Goal: Task Accomplishment & Management: Use online tool/utility

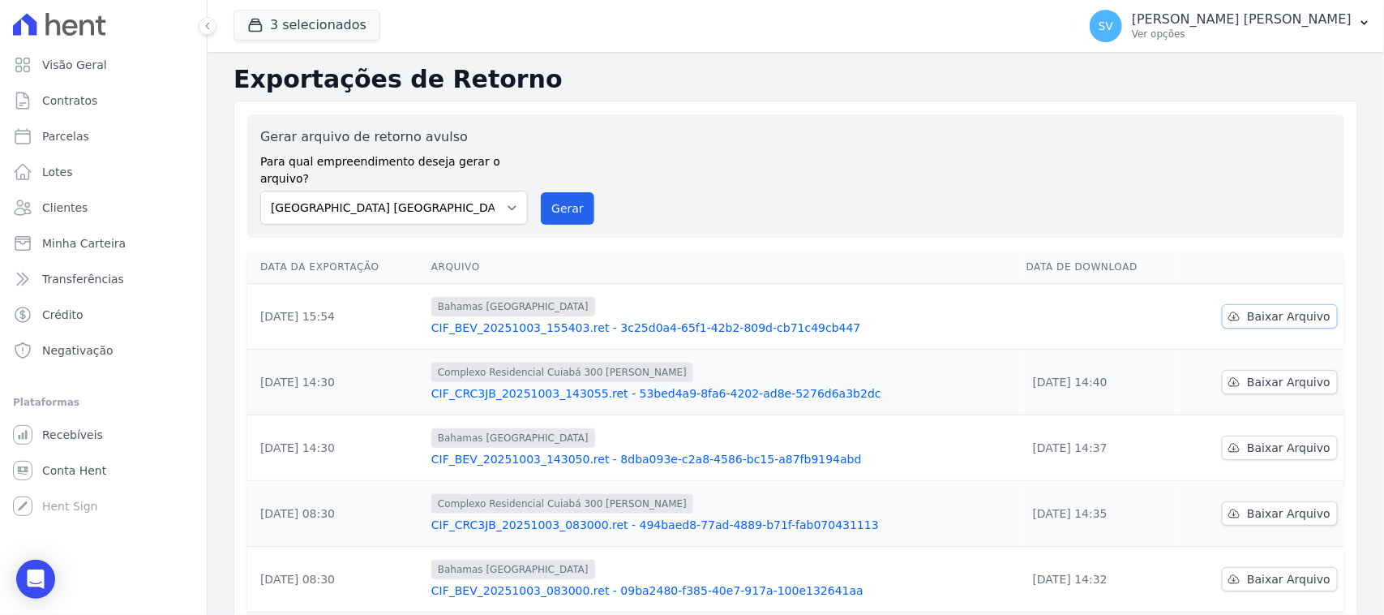
click at [1234, 304] on link "Baixar Arquivo" at bounding box center [1280, 316] width 116 height 24
click at [455, 191] on select "[GEOGRAPHIC_DATA] COMPLEXO RESIDENCIAL [GEOGRAPHIC_DATA] 300 - [PERSON_NAME][GE…" at bounding box center [394, 208] width 268 height 34
drag, startPoint x: 572, startPoint y: 187, endPoint x: 753, endPoint y: 159, distance: 182.9
click at [573, 192] on button "Gerar" at bounding box center [568, 208] width 54 height 32
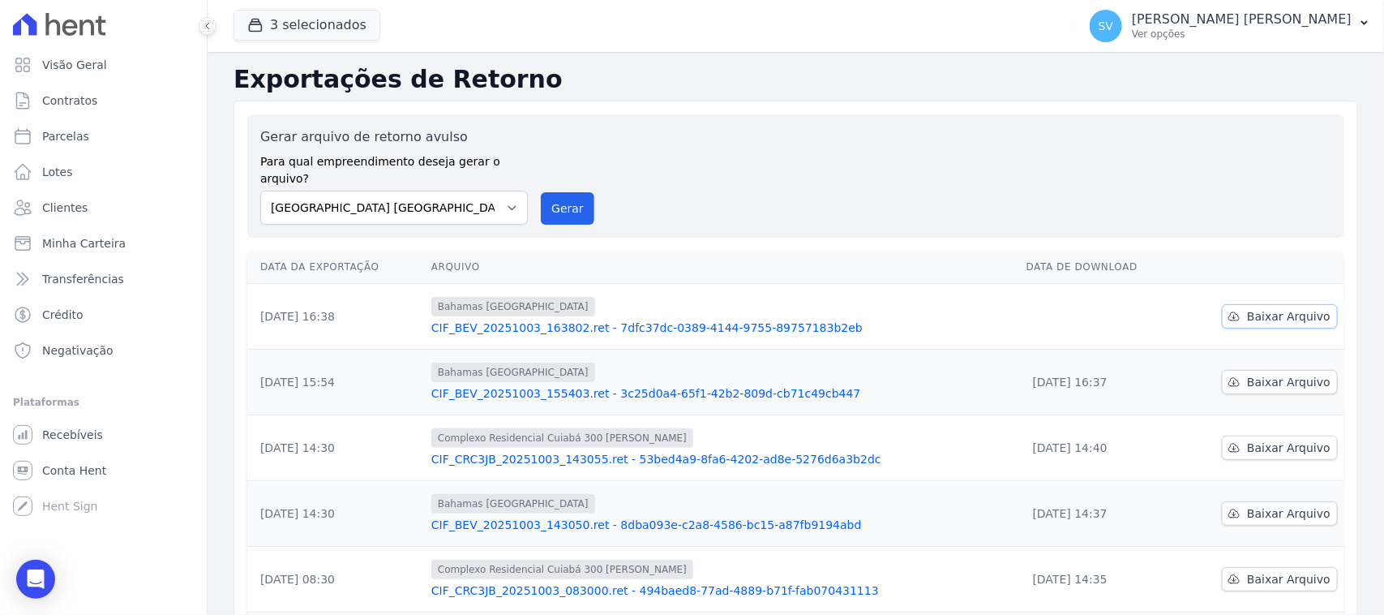
click at [1267, 308] on span "Baixar Arquivo" at bounding box center [1289, 316] width 84 height 16
click at [468, 191] on select "[GEOGRAPHIC_DATA] COMPLEXO RESIDENCIAL [GEOGRAPHIC_DATA] 300 - [PERSON_NAME][GE…" at bounding box center [394, 208] width 268 height 34
select select "a999329b-d322-46c5-b2df-9163b092fb9b"
click at [260, 191] on select "[GEOGRAPHIC_DATA] COMPLEXO RESIDENCIAL [GEOGRAPHIC_DATA] 300 - [PERSON_NAME][GE…" at bounding box center [394, 208] width 268 height 34
drag, startPoint x: 552, startPoint y: 208, endPoint x: 560, endPoint y: 200, distance: 10.9
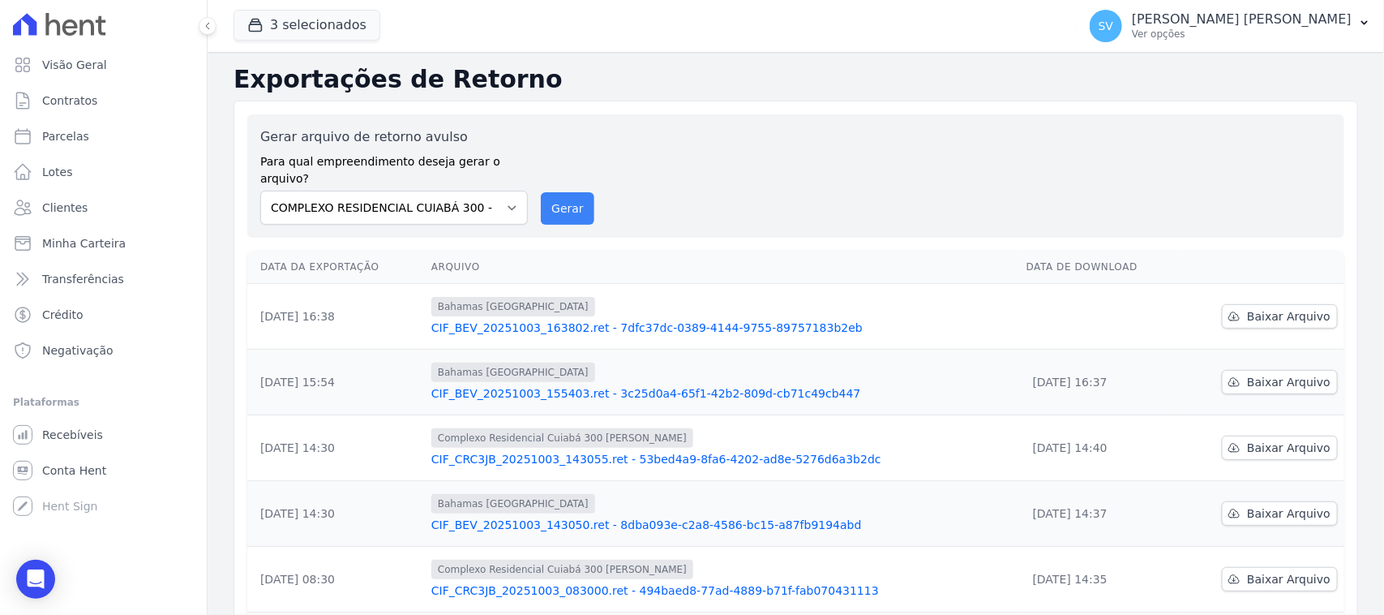
click at [552, 208] on div "Gerar arquivo de retorno avulso Para qual empreendimento deseja gerar o arquivo…" at bounding box center [795, 175] width 1097 height 123
drag, startPoint x: 560, startPoint y: 199, endPoint x: 772, endPoint y: 146, distance: 218.9
click at [560, 197] on button "Gerar" at bounding box center [568, 208] width 54 height 32
drag, startPoint x: 491, startPoint y: 175, endPoint x: 492, endPoint y: 195, distance: 20.3
click at [491, 191] on select "[GEOGRAPHIC_DATA] COMPLEXO RESIDENCIAL [GEOGRAPHIC_DATA] 300 - [PERSON_NAME][GE…" at bounding box center [394, 208] width 268 height 34
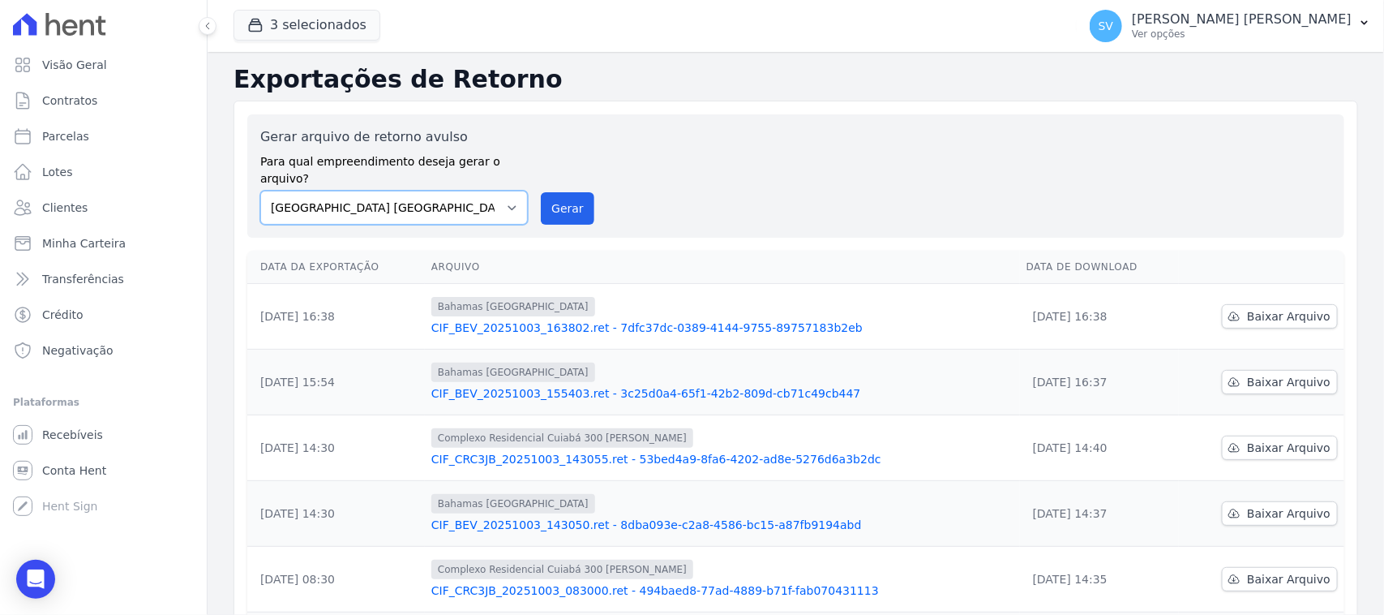
click at [260, 191] on select "[GEOGRAPHIC_DATA] COMPLEXO RESIDENCIAL [GEOGRAPHIC_DATA] 300 - [PERSON_NAME][GE…" at bounding box center [394, 208] width 268 height 34
click at [505, 199] on select "[GEOGRAPHIC_DATA] COMPLEXO RESIDENCIAL [GEOGRAPHIC_DATA] 300 - [PERSON_NAME][GE…" at bounding box center [394, 208] width 268 height 34
select select "73a372cd-5640-41c8-aaea-11bd74619c10"
click at [260, 191] on select "[GEOGRAPHIC_DATA] COMPLEXO RESIDENCIAL [GEOGRAPHIC_DATA] 300 - [PERSON_NAME][GE…" at bounding box center [394, 208] width 268 height 34
click at [582, 192] on button "Gerar" at bounding box center [568, 208] width 54 height 32
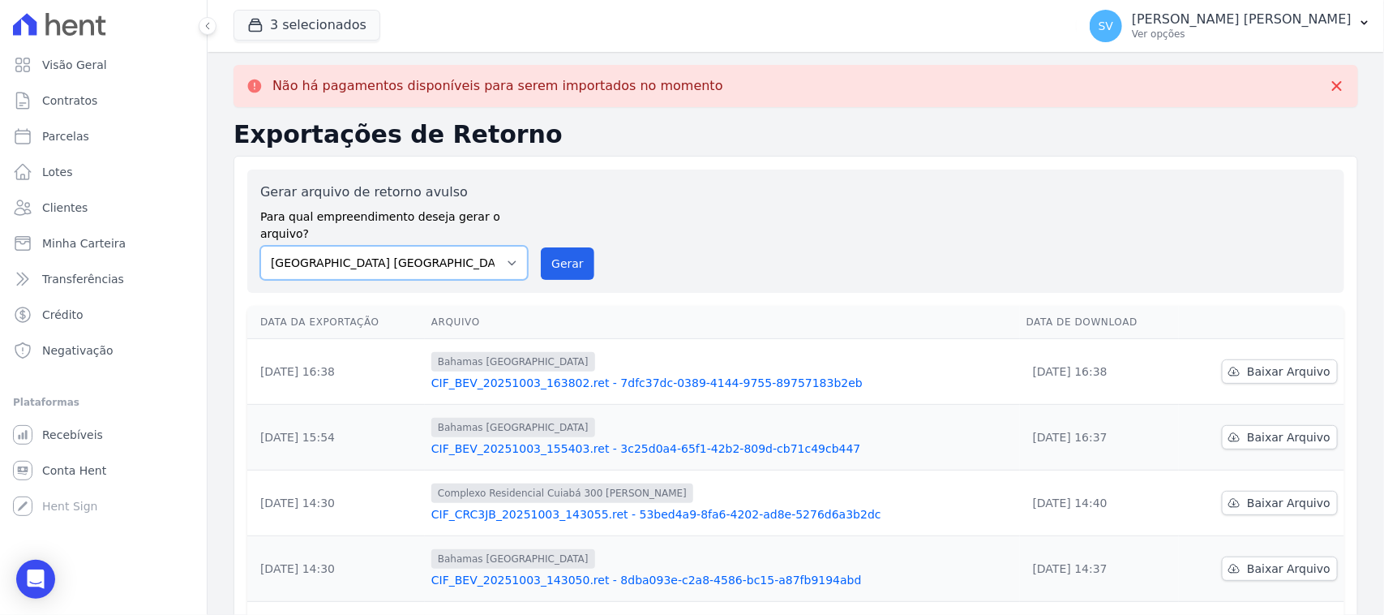
click at [500, 260] on select "[GEOGRAPHIC_DATA] COMPLEXO RESIDENCIAL [GEOGRAPHIC_DATA] 300 - [PERSON_NAME][GE…" at bounding box center [394, 263] width 268 height 34
select select "a999329b-d322-46c5-b2df-9163b092fb9b"
click at [260, 246] on select "[GEOGRAPHIC_DATA] COMPLEXO RESIDENCIAL [GEOGRAPHIC_DATA] 300 - [PERSON_NAME][GE…" at bounding box center [394, 263] width 268 height 34
drag, startPoint x: 570, startPoint y: 246, endPoint x: 766, endPoint y: 168, distance: 211.1
click at [570, 249] on button "Gerar" at bounding box center [568, 263] width 54 height 32
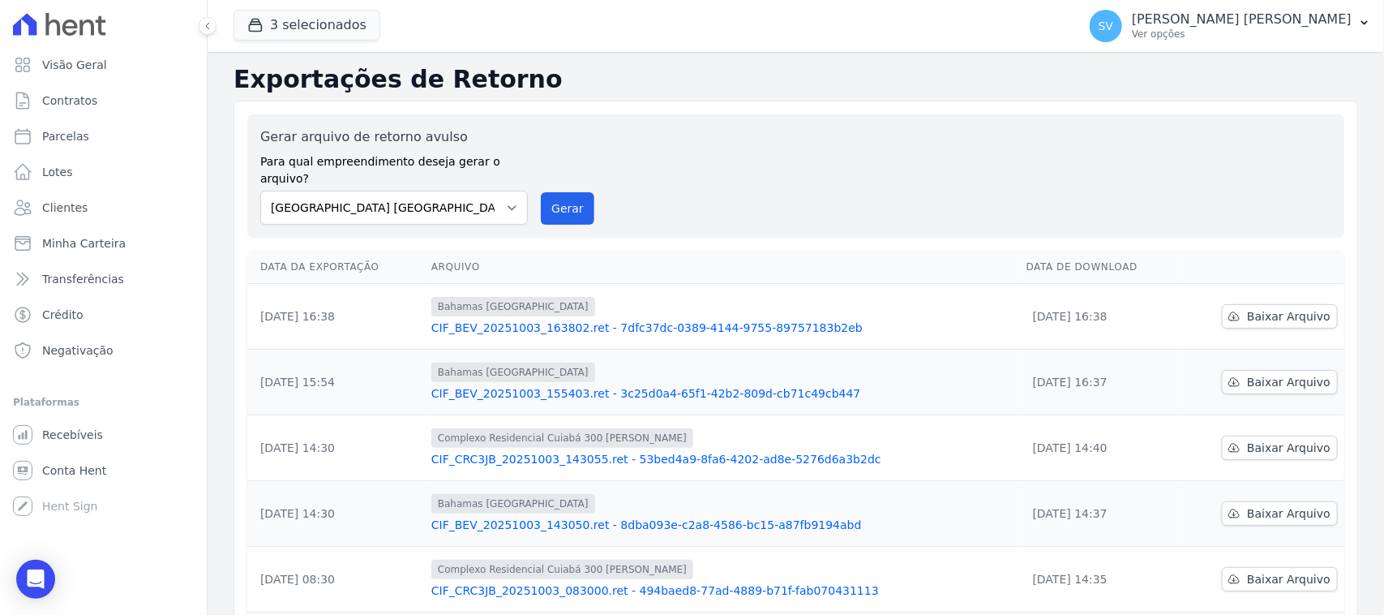
click at [839, 174] on div "Gerar arquivo de retorno avulso Para qual empreendimento deseja gerar o arquivo…" at bounding box center [795, 175] width 1071 height 97
drag, startPoint x: 365, startPoint y: 187, endPoint x: 376, endPoint y: 196, distance: 14.3
click at [367, 193] on select "[GEOGRAPHIC_DATA] COMPLEXO RESIDENCIAL [GEOGRAPHIC_DATA] 300 - [PERSON_NAME][GE…" at bounding box center [394, 208] width 268 height 34
select select "a999329b-d322-46c5-b2df-9163b092fb9b"
click at [260, 191] on select "[GEOGRAPHIC_DATA] COMPLEXO RESIDENCIAL [GEOGRAPHIC_DATA] 300 - [PERSON_NAME][GE…" at bounding box center [394, 208] width 268 height 34
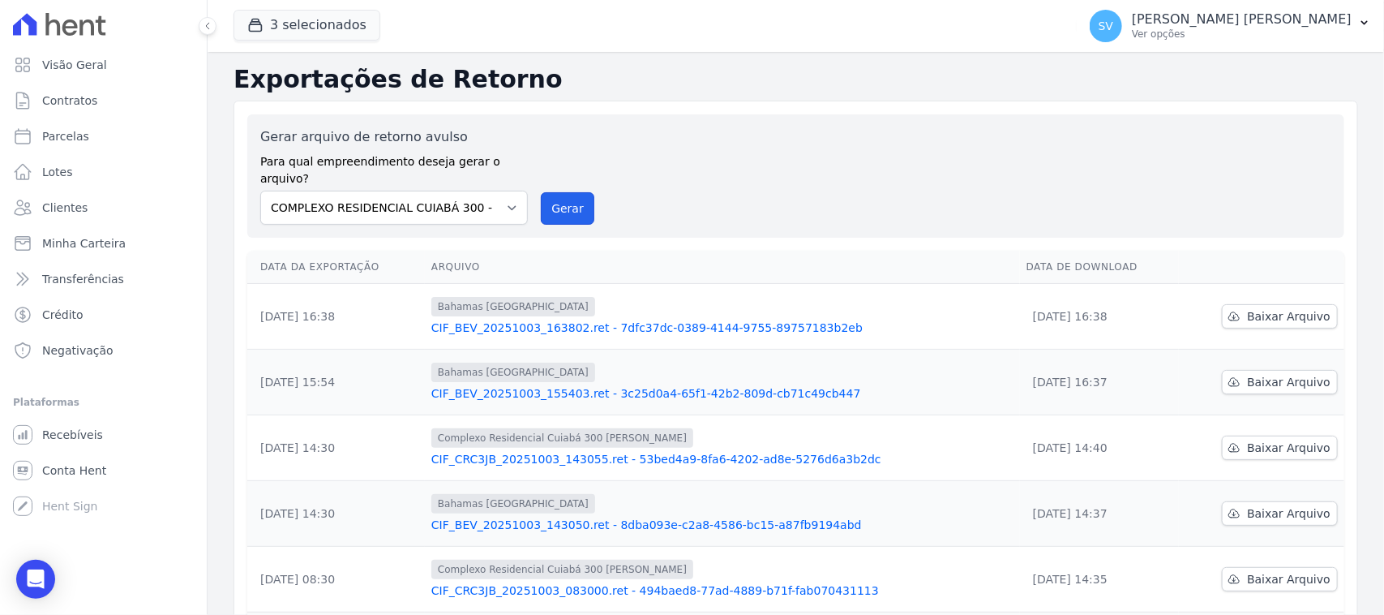
click at [551, 200] on button "Gerar" at bounding box center [568, 208] width 54 height 32
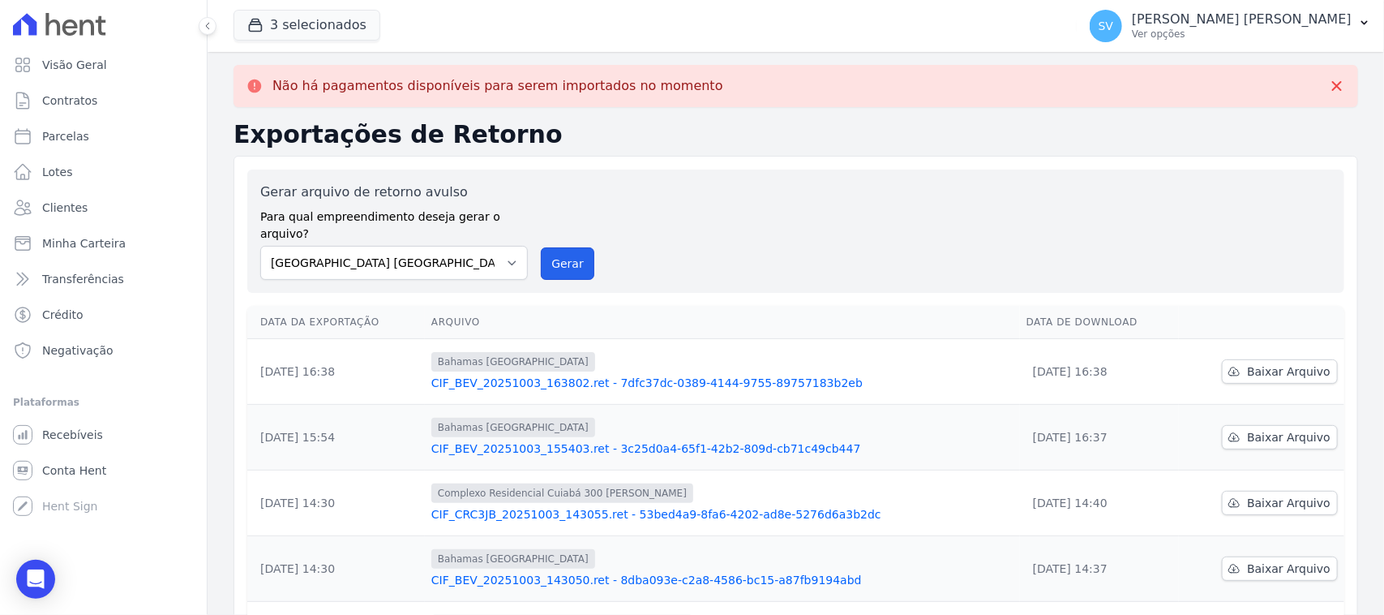
drag, startPoint x: 574, startPoint y: 251, endPoint x: 760, endPoint y: 150, distance: 211.6
click at [574, 251] on button "Gerar" at bounding box center [568, 263] width 54 height 32
click at [483, 248] on select "[GEOGRAPHIC_DATA] COMPLEXO RESIDENCIAL [GEOGRAPHIC_DATA] 300 - [PERSON_NAME][GE…" at bounding box center [394, 263] width 268 height 34
select select "73a372cd-5640-41c8-aaea-11bd74619c10"
click at [260, 246] on select "[GEOGRAPHIC_DATA] COMPLEXO RESIDENCIAL [GEOGRAPHIC_DATA] 300 - [PERSON_NAME][GE…" at bounding box center [394, 263] width 268 height 34
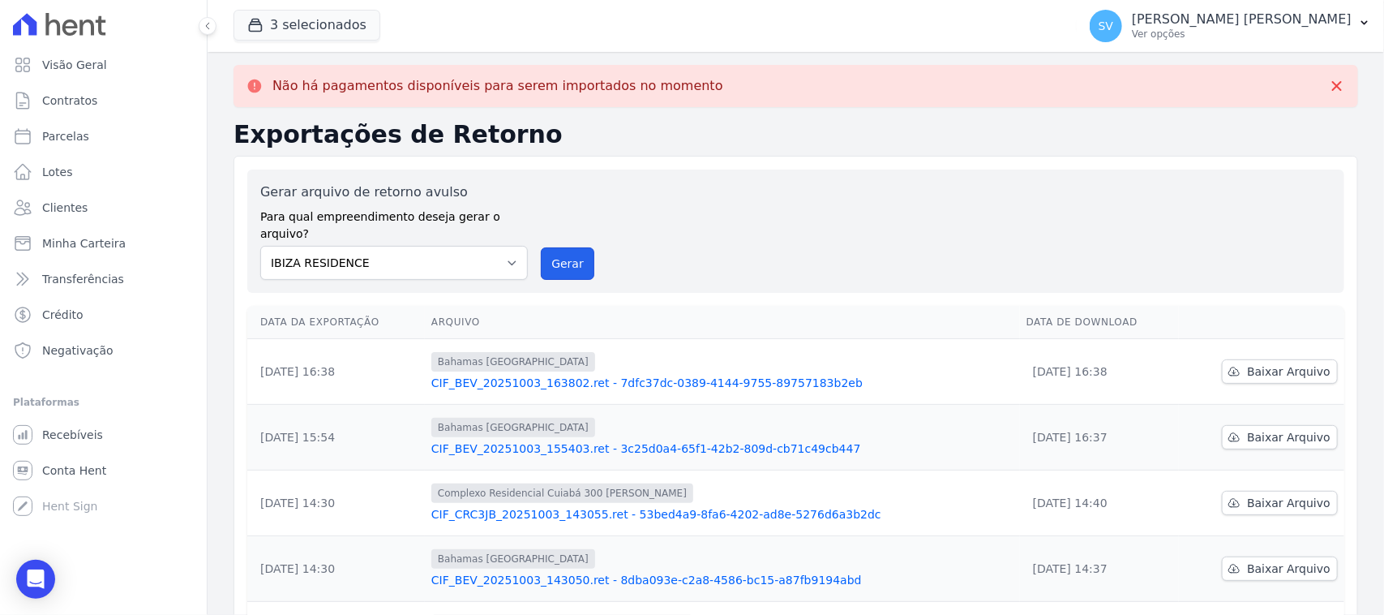
drag, startPoint x: 564, startPoint y: 244, endPoint x: 765, endPoint y: 162, distance: 216.4
click at [564, 247] on button "Gerar" at bounding box center [568, 263] width 54 height 32
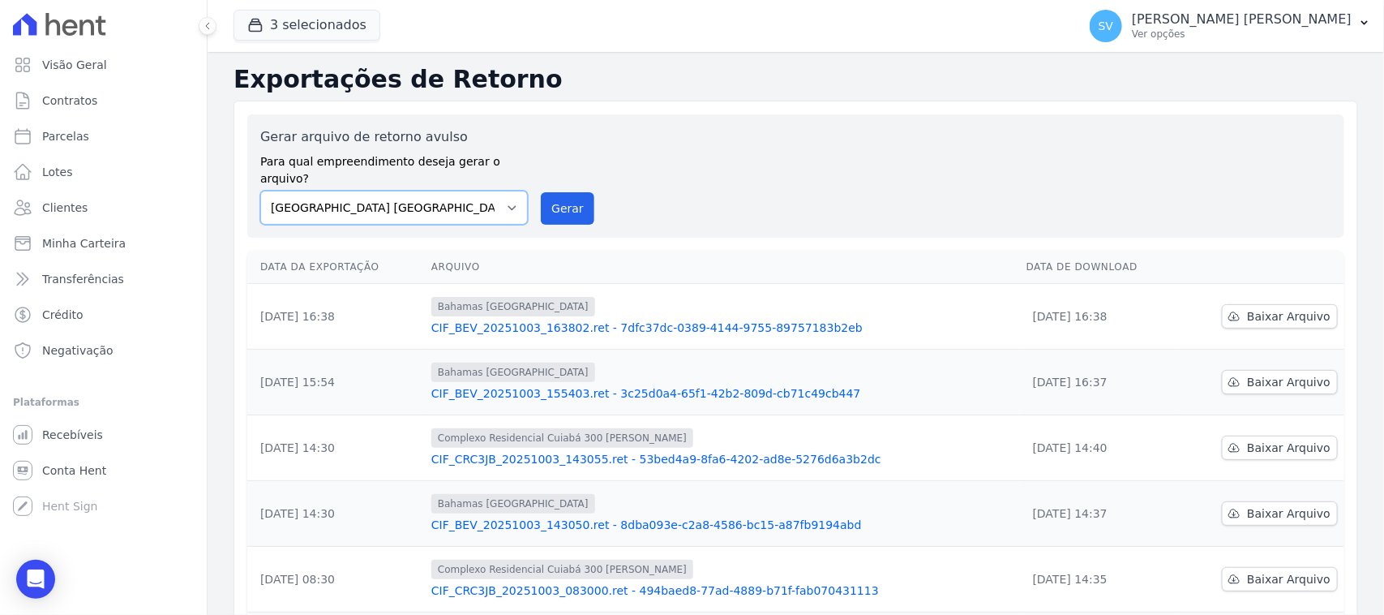
click at [401, 201] on select "[GEOGRAPHIC_DATA] COMPLEXO RESIDENCIAL [GEOGRAPHIC_DATA] 300 - [PERSON_NAME][GE…" at bounding box center [394, 208] width 268 height 34
select select "a999329b-d322-46c5-b2df-9163b092fb9b"
click at [260, 191] on select "[GEOGRAPHIC_DATA] COMPLEXO RESIDENCIAL [GEOGRAPHIC_DATA] 300 - [PERSON_NAME][GE…" at bounding box center [394, 208] width 268 height 34
click at [550, 192] on button "Gerar" at bounding box center [568, 208] width 54 height 32
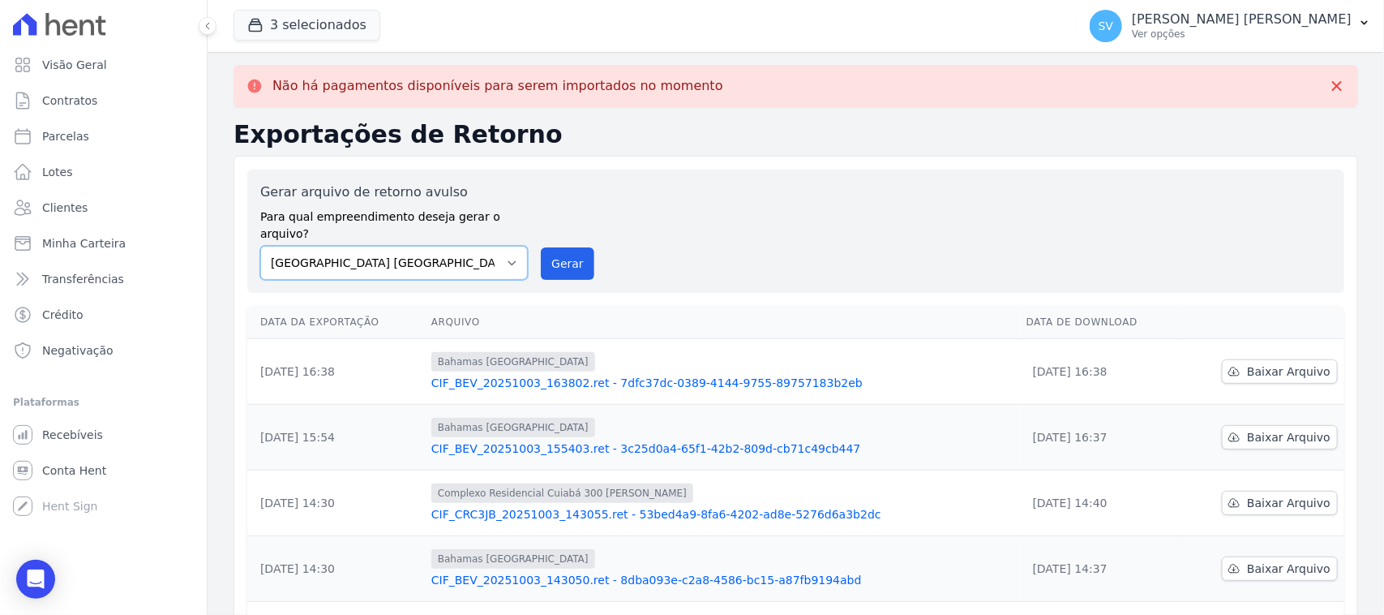
click at [448, 246] on select "[GEOGRAPHIC_DATA] COMPLEXO RESIDENCIAL [GEOGRAPHIC_DATA] 300 - [PERSON_NAME][GE…" at bounding box center [394, 263] width 268 height 34
click at [260, 246] on select "[GEOGRAPHIC_DATA] COMPLEXO RESIDENCIAL [GEOGRAPHIC_DATA] 300 - [PERSON_NAME][GE…" at bounding box center [394, 263] width 268 height 34
drag, startPoint x: 573, startPoint y: 252, endPoint x: 792, endPoint y: 156, distance: 240.0
click at [573, 251] on button "Gerar" at bounding box center [568, 263] width 54 height 32
click at [396, 246] on select "[GEOGRAPHIC_DATA] COMPLEXO RESIDENCIAL [GEOGRAPHIC_DATA] 300 - [PERSON_NAME][GE…" at bounding box center [394, 263] width 268 height 34
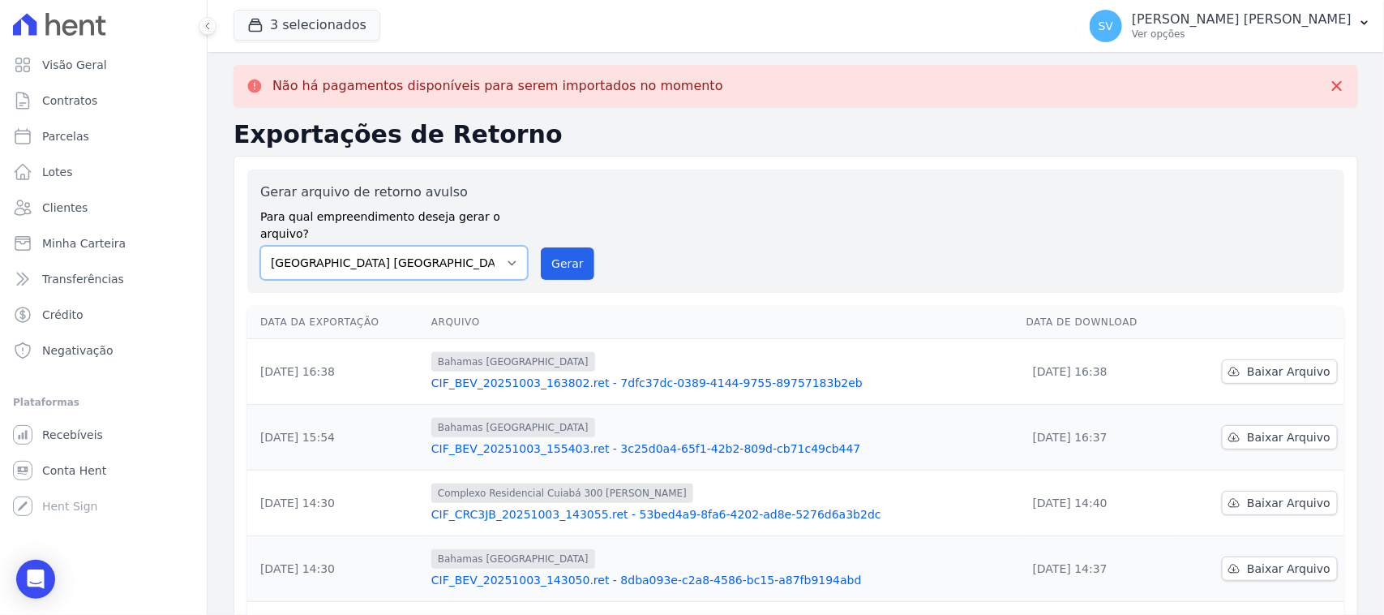
click at [427, 256] on select "[GEOGRAPHIC_DATA] COMPLEXO RESIDENCIAL [GEOGRAPHIC_DATA] 300 - [PERSON_NAME][GE…" at bounding box center [394, 263] width 268 height 34
select select "73a372cd-5640-41c8-aaea-11bd74619c10"
click at [260, 246] on select "[GEOGRAPHIC_DATA] COMPLEXO RESIDENCIAL [GEOGRAPHIC_DATA] 300 - [PERSON_NAME][GE…" at bounding box center [394, 263] width 268 height 34
drag, startPoint x: 568, startPoint y: 249, endPoint x: 775, endPoint y: 159, distance: 226.3
click at [568, 250] on button "Gerar" at bounding box center [568, 263] width 54 height 32
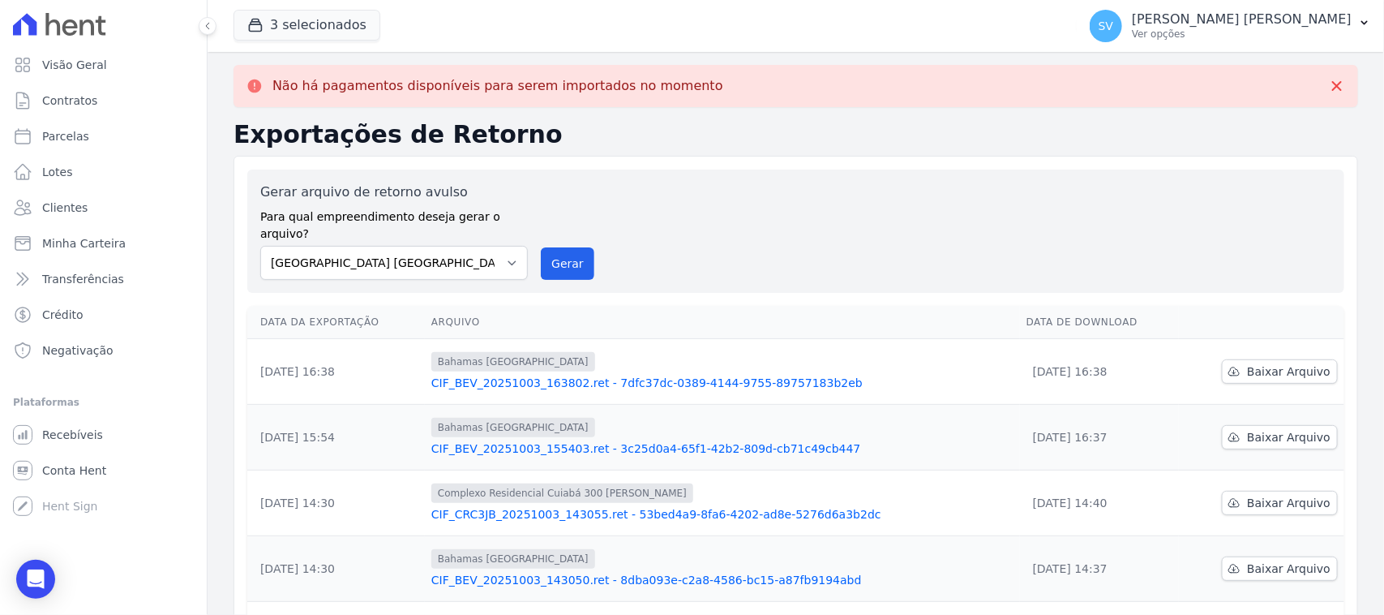
click at [813, 249] on div "Gerar arquivo de retorno avulso Para qual empreendimento deseja gerar o arquivo…" at bounding box center [795, 230] width 1071 height 97
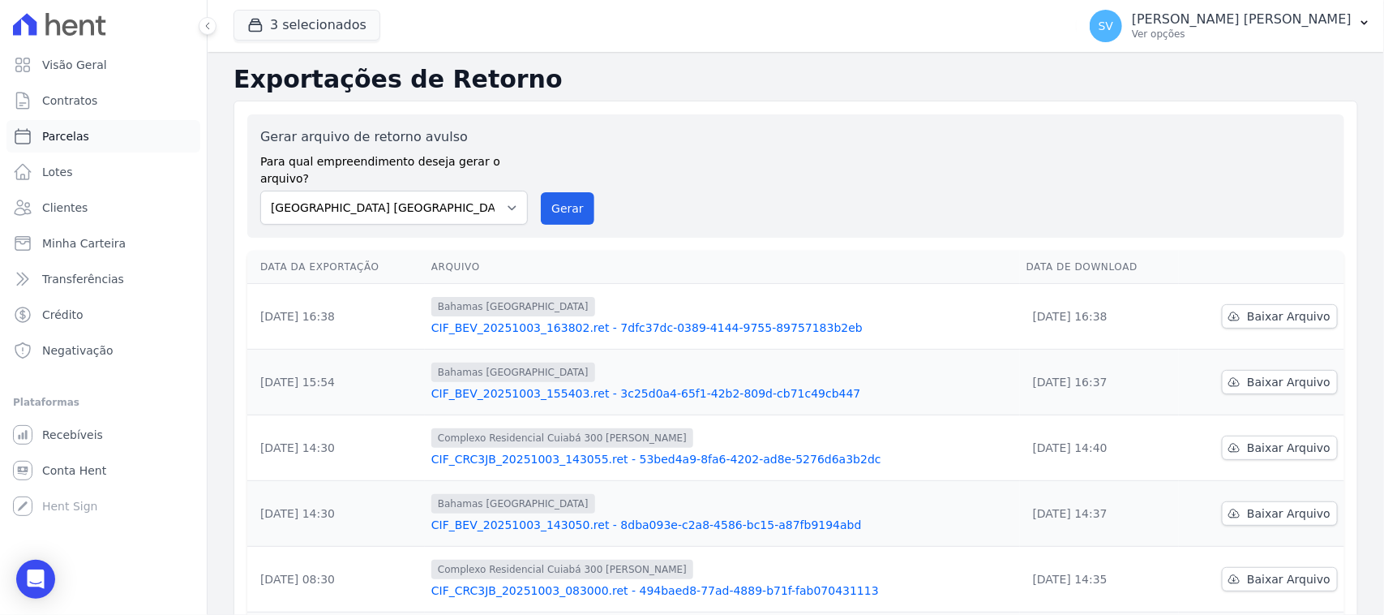
click at [160, 139] on link "Parcelas" at bounding box center [103, 136] width 194 height 32
select select
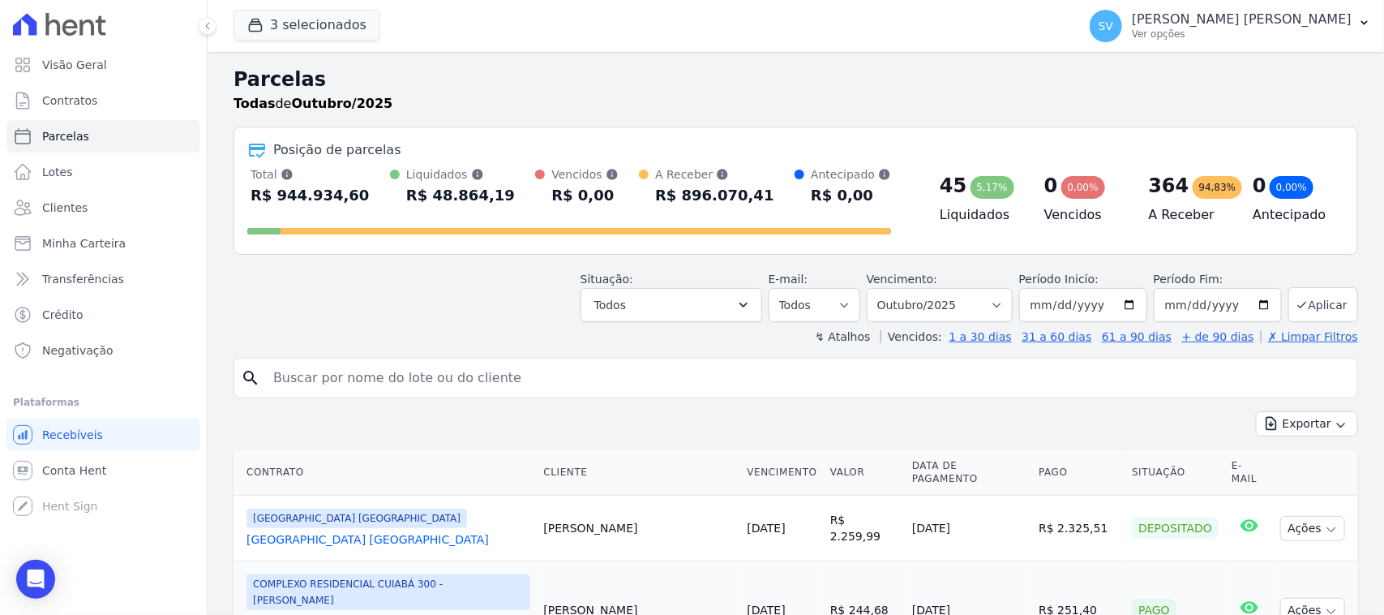
click at [770, 369] on input "search" at bounding box center [808, 378] width 1088 height 32
type input "[PERSON_NAME]"
select select
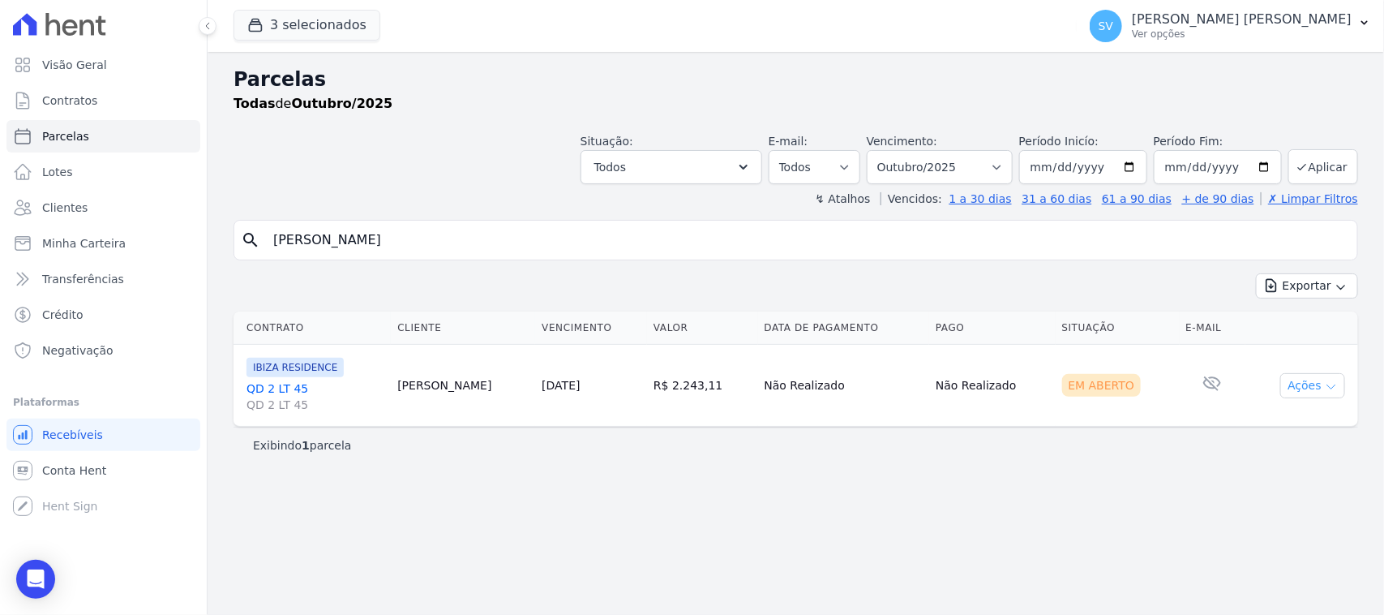
click at [1324, 387] on button "Ações" at bounding box center [1313, 385] width 65 height 25
click at [1255, 414] on link "Ver boleto" at bounding box center [1307, 423] width 156 height 30
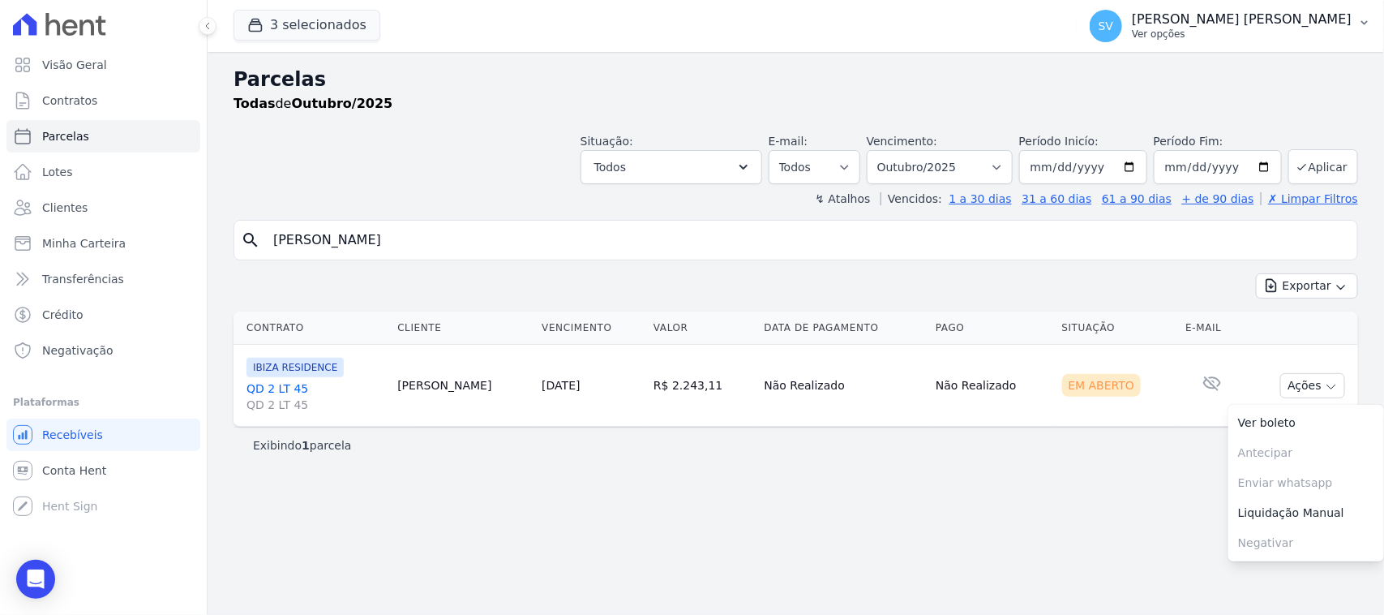
click at [1169, 39] on p "Ver opções" at bounding box center [1242, 34] width 220 height 13
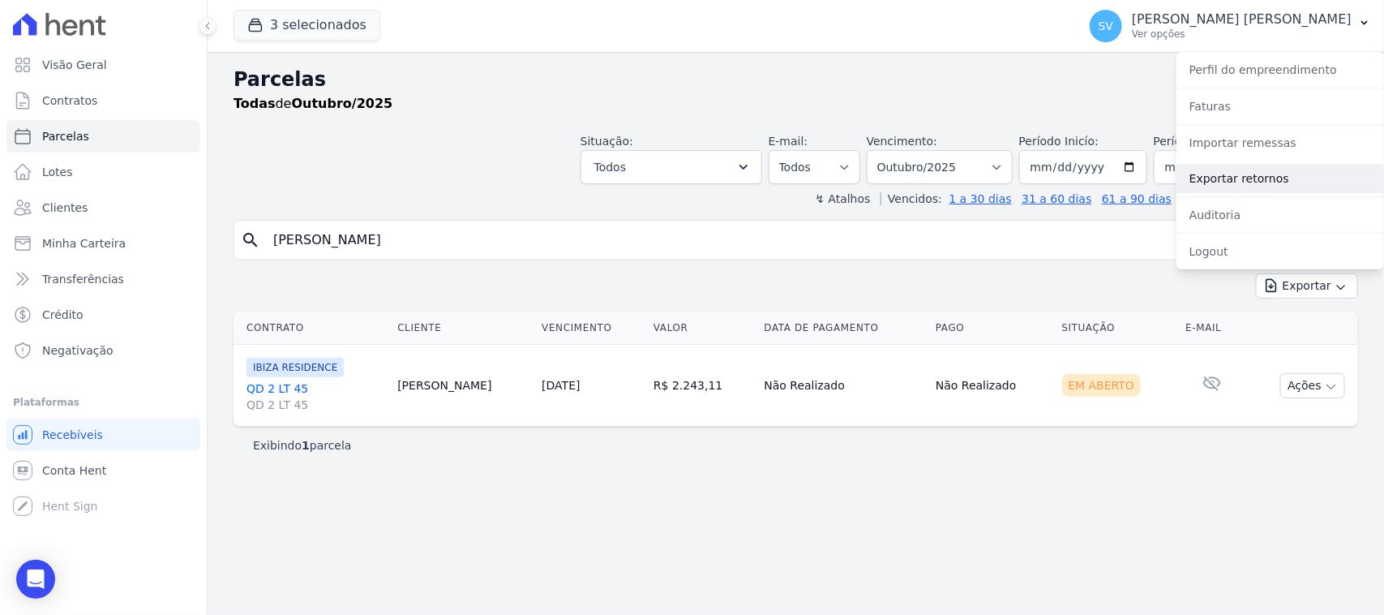
click at [1245, 166] on link "Exportar retornos" at bounding box center [1281, 178] width 208 height 29
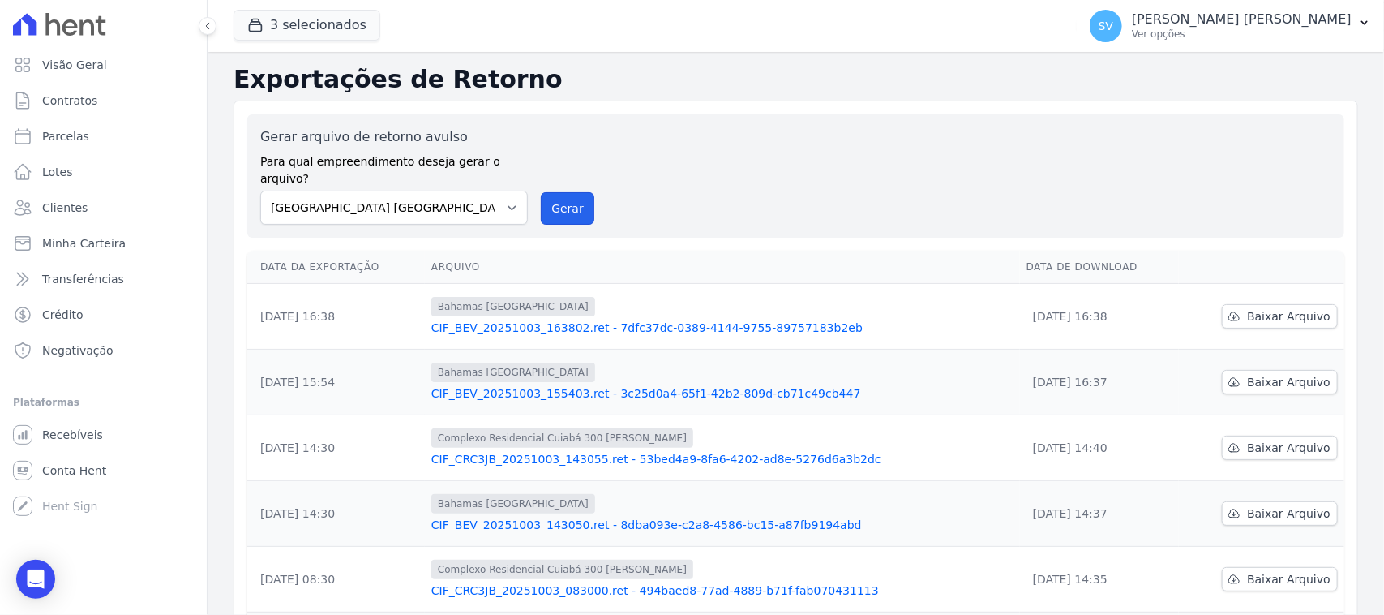
click at [556, 192] on button "Gerar" at bounding box center [568, 208] width 54 height 32
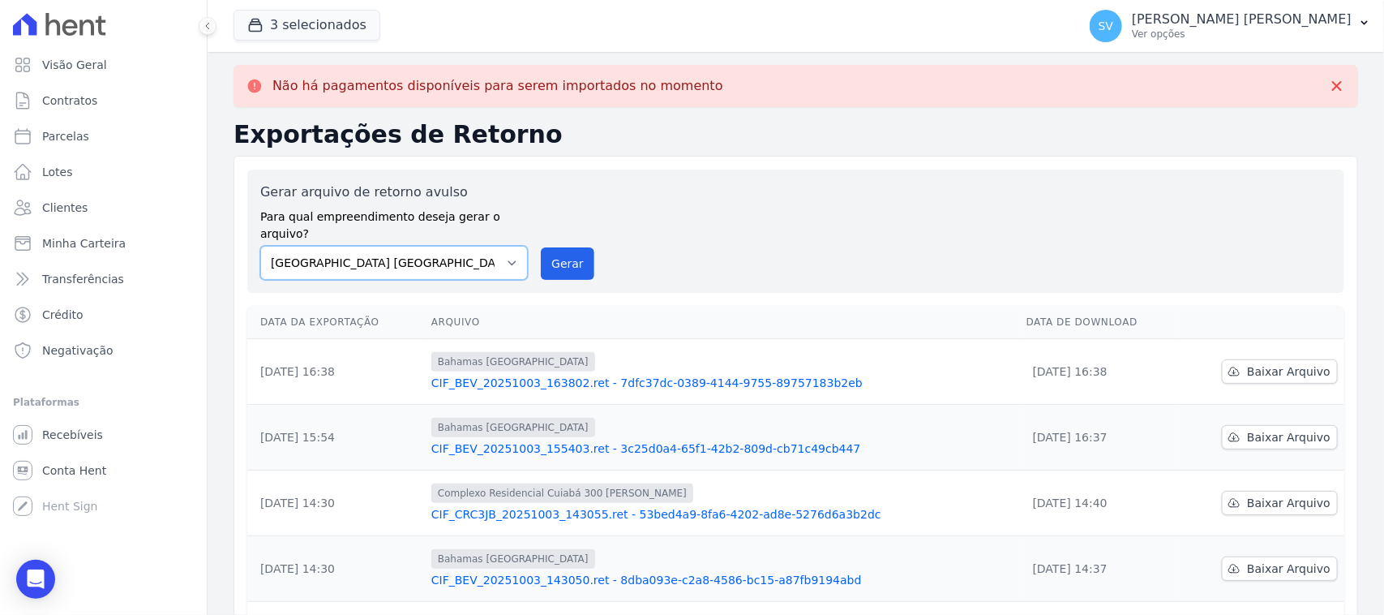
click at [450, 246] on select "[GEOGRAPHIC_DATA] COMPLEXO RESIDENCIAL [GEOGRAPHIC_DATA] 300 - [PERSON_NAME][GE…" at bounding box center [394, 263] width 268 height 34
select select "a999329b-d322-46c5-b2df-9163b092fb9b"
click at [260, 246] on select "[GEOGRAPHIC_DATA] COMPLEXO RESIDENCIAL [GEOGRAPHIC_DATA] 300 - [PERSON_NAME][GE…" at bounding box center [394, 263] width 268 height 34
click at [553, 252] on button "Gerar" at bounding box center [568, 263] width 54 height 32
click at [463, 249] on select "[GEOGRAPHIC_DATA] COMPLEXO RESIDENCIAL [GEOGRAPHIC_DATA] 300 - [PERSON_NAME][GE…" at bounding box center [394, 263] width 268 height 34
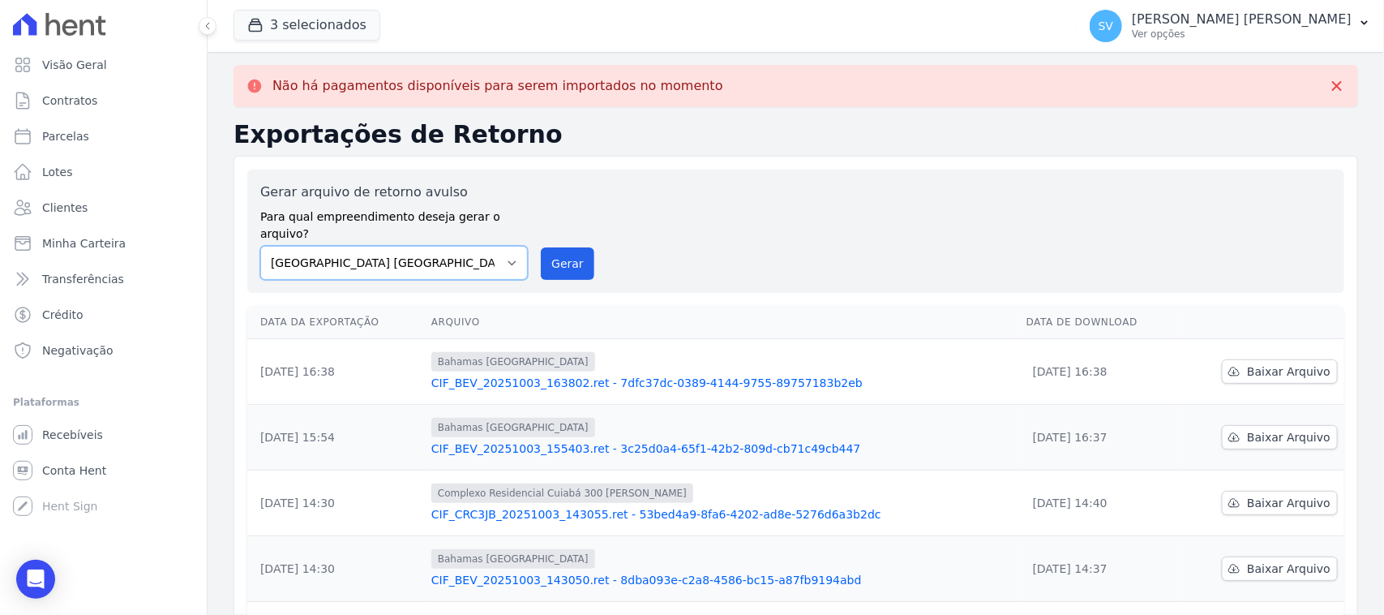
select select "73a372cd-5640-41c8-aaea-11bd74619c10"
click at [260, 246] on select "[GEOGRAPHIC_DATA] COMPLEXO RESIDENCIAL [GEOGRAPHIC_DATA] 300 - [PERSON_NAME][GE…" at bounding box center [394, 263] width 268 height 34
click at [581, 248] on button "Gerar" at bounding box center [568, 263] width 54 height 32
click at [431, 248] on select "[GEOGRAPHIC_DATA] COMPLEXO RESIDENCIAL [GEOGRAPHIC_DATA] 300 - [PERSON_NAME][GE…" at bounding box center [394, 263] width 268 height 34
select select "73a372cd-5640-41c8-aaea-11bd74619c10"
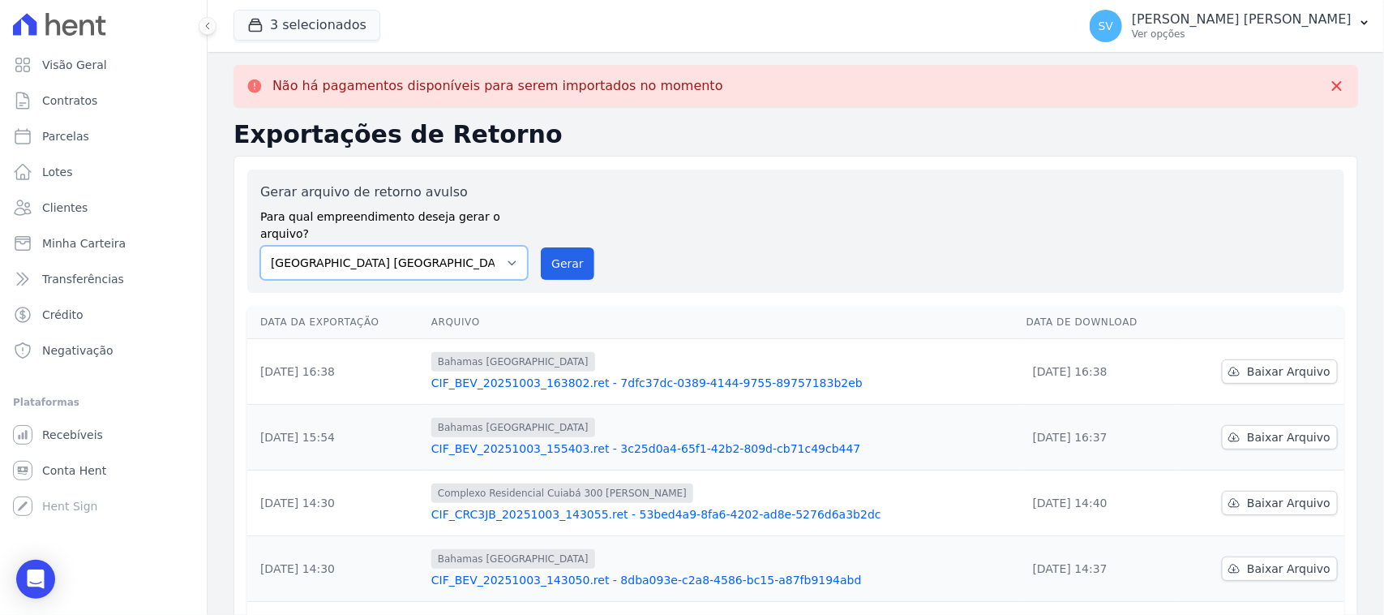
click at [260, 246] on select "[GEOGRAPHIC_DATA] COMPLEXO RESIDENCIAL [GEOGRAPHIC_DATA] 300 - [PERSON_NAME][GE…" at bounding box center [394, 263] width 268 height 34
drag, startPoint x: 551, startPoint y: 237, endPoint x: 775, endPoint y: 154, distance: 238.6
click at [551, 247] on button "Gerar" at bounding box center [568, 263] width 54 height 32
click at [468, 246] on select "[GEOGRAPHIC_DATA] COMPLEXO RESIDENCIAL [GEOGRAPHIC_DATA] 300 - [PERSON_NAME][GE…" at bounding box center [394, 263] width 268 height 34
select select "a999329b-d322-46c5-b2df-9163b092fb9b"
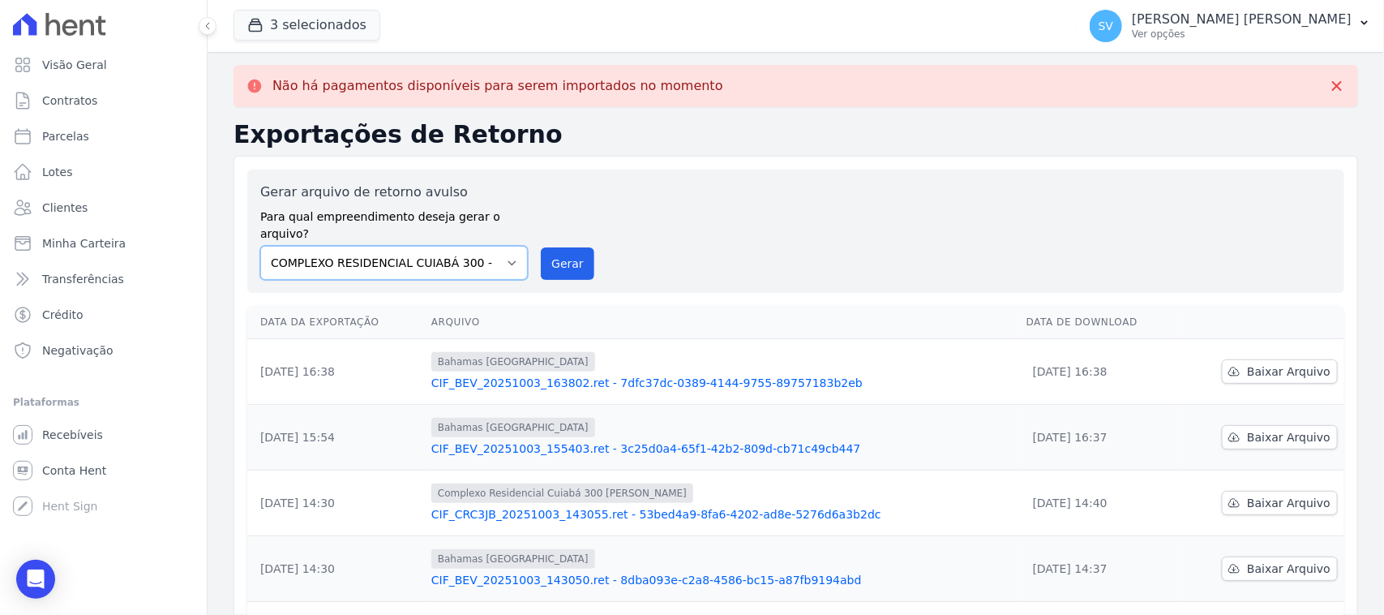
click at [260, 246] on select "[GEOGRAPHIC_DATA] COMPLEXO RESIDENCIAL [GEOGRAPHIC_DATA] 300 - [PERSON_NAME][GE…" at bounding box center [394, 263] width 268 height 34
click at [549, 247] on button "Gerar" at bounding box center [568, 263] width 54 height 32
click at [106, 127] on link "Parcelas" at bounding box center [103, 136] width 194 height 32
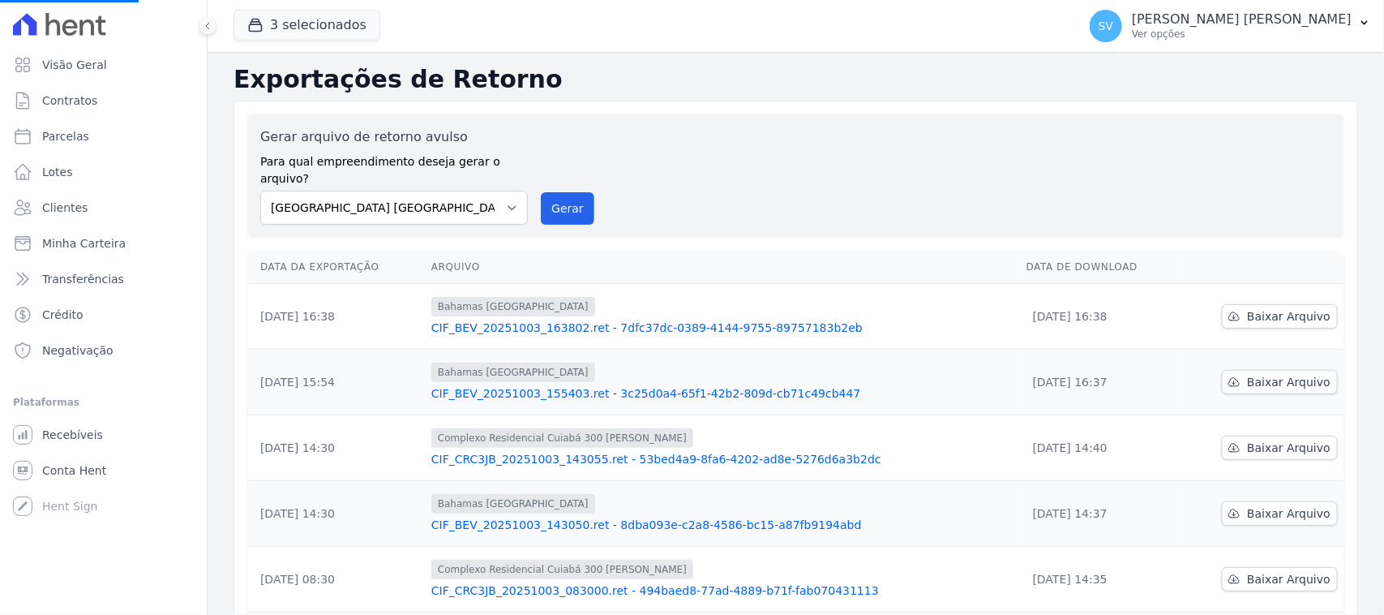
select select
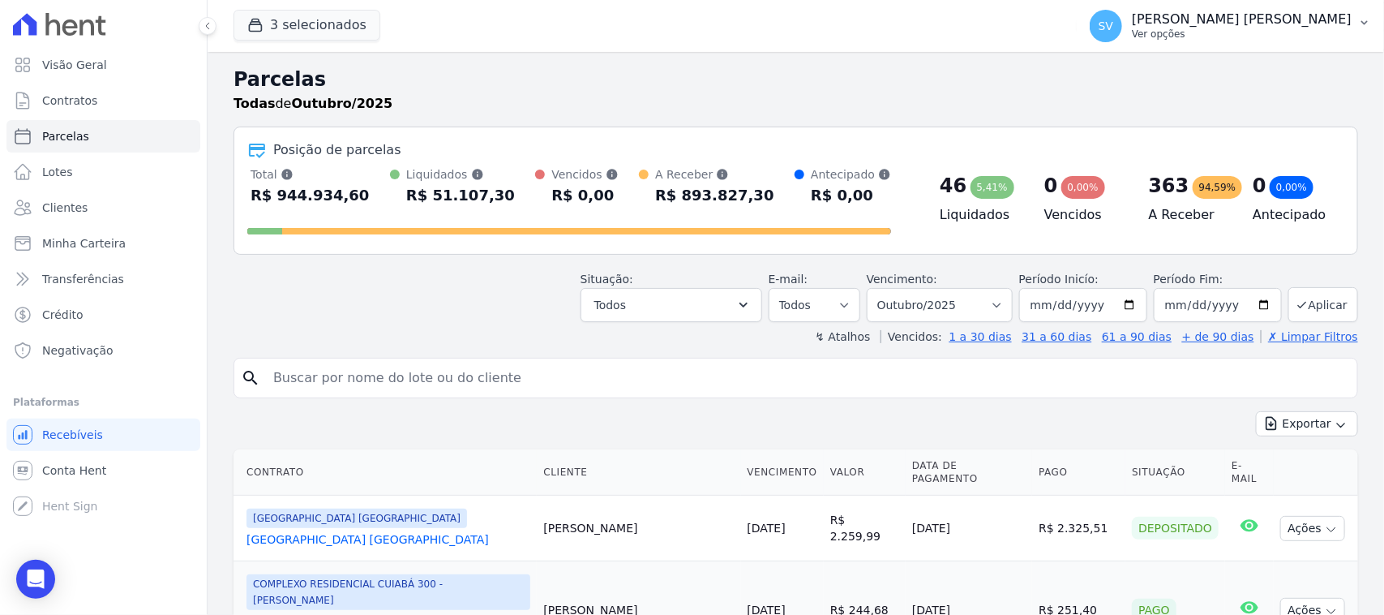
click at [1114, 27] on span "SV" at bounding box center [1106, 25] width 15 height 11
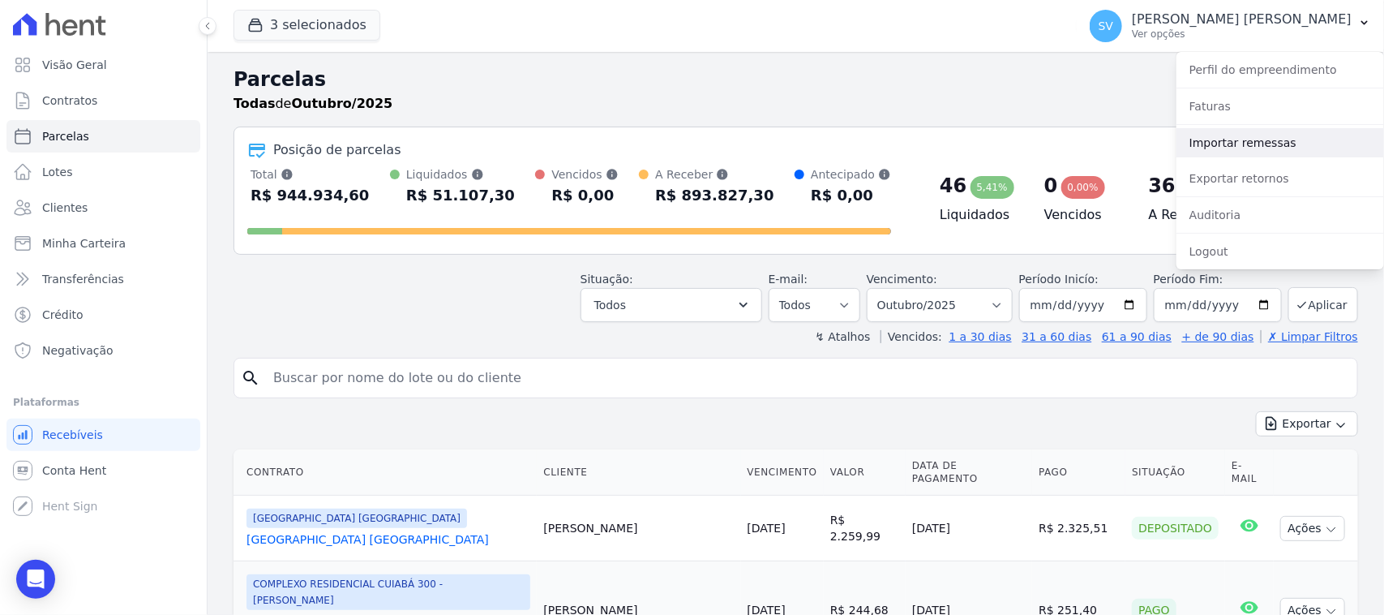
click at [1217, 144] on link "Importar remessas" at bounding box center [1281, 142] width 208 height 29
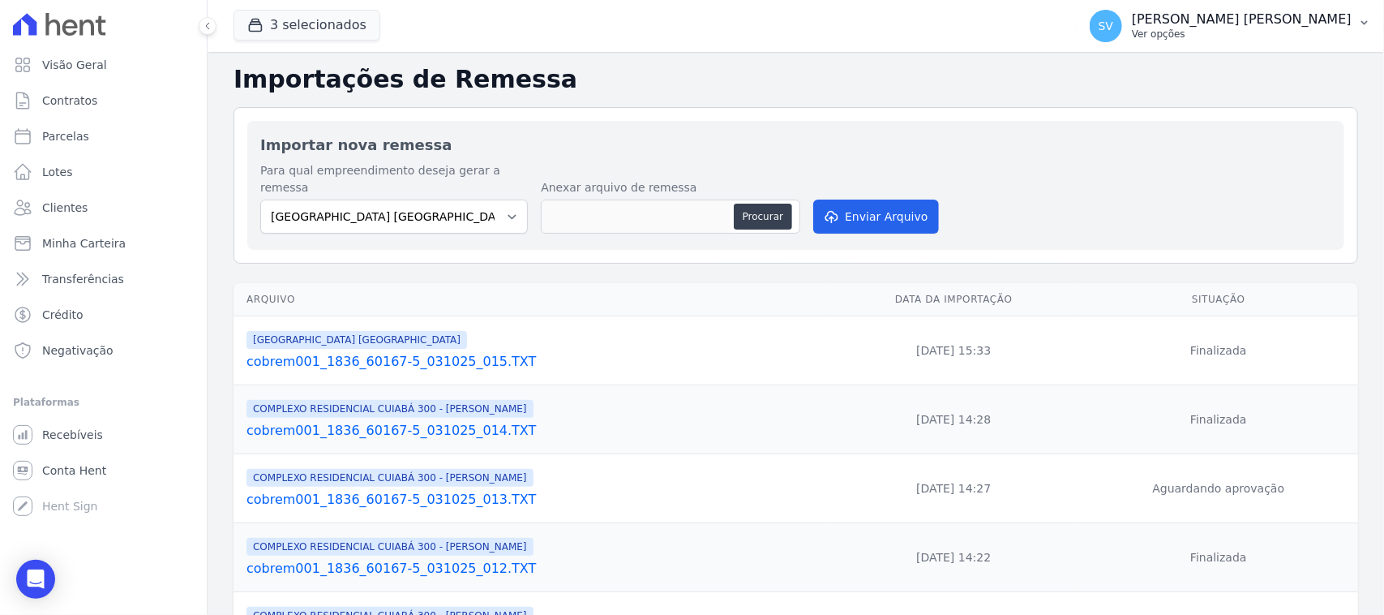
click at [1253, 20] on p "[PERSON_NAME] [PERSON_NAME]" at bounding box center [1242, 19] width 220 height 16
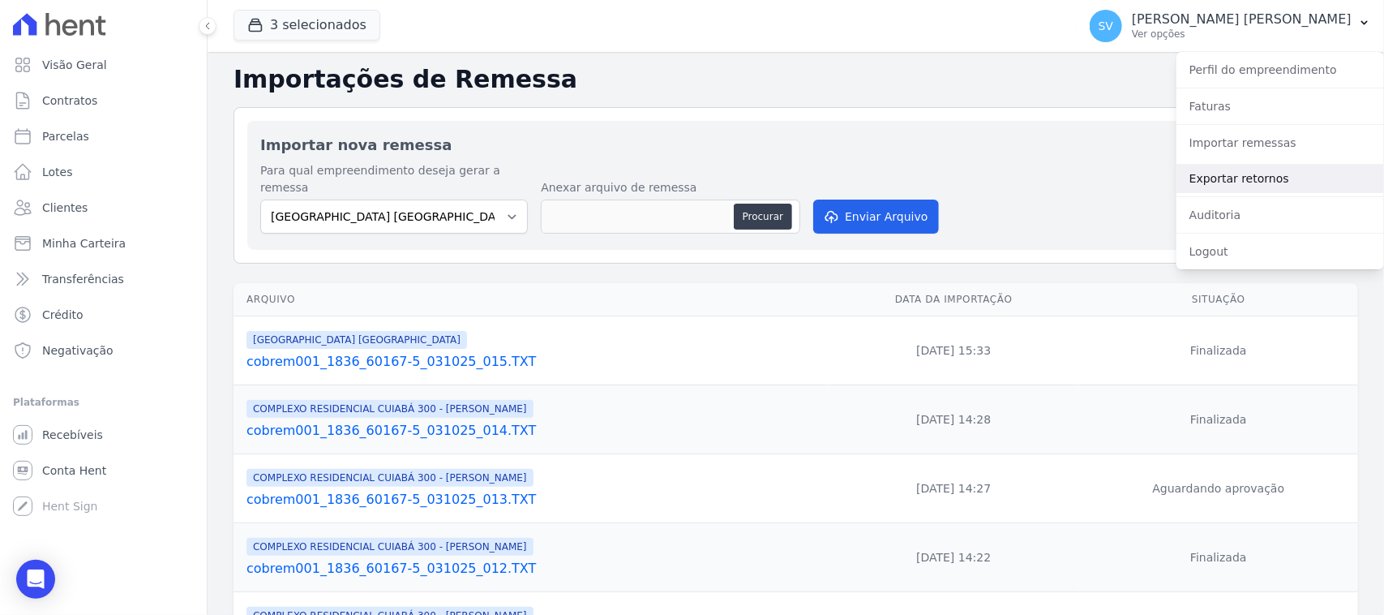
click at [1254, 166] on link "Exportar retornos" at bounding box center [1281, 178] width 208 height 29
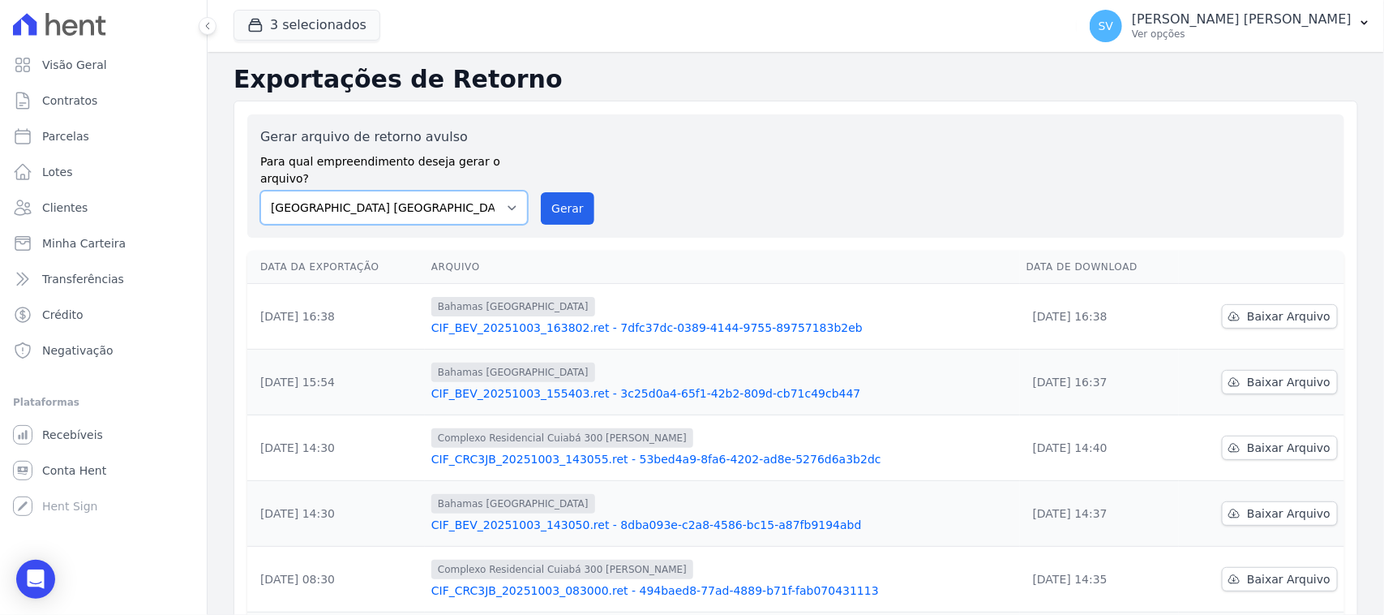
click at [453, 191] on select "[GEOGRAPHIC_DATA] COMPLEXO RESIDENCIAL [GEOGRAPHIC_DATA] 300 - [PERSON_NAME][GE…" at bounding box center [394, 208] width 268 height 34
drag, startPoint x: 554, startPoint y: 187, endPoint x: 751, endPoint y: 166, distance: 198.1
click at [554, 192] on button "Gerar" at bounding box center [568, 208] width 54 height 32
click at [403, 191] on select "[GEOGRAPHIC_DATA] COMPLEXO RESIDENCIAL [GEOGRAPHIC_DATA] 300 - [PERSON_NAME][GE…" at bounding box center [394, 208] width 268 height 34
click at [260, 191] on select "[GEOGRAPHIC_DATA] COMPLEXO RESIDENCIAL [GEOGRAPHIC_DATA] 300 - [PERSON_NAME][GE…" at bounding box center [394, 208] width 268 height 34
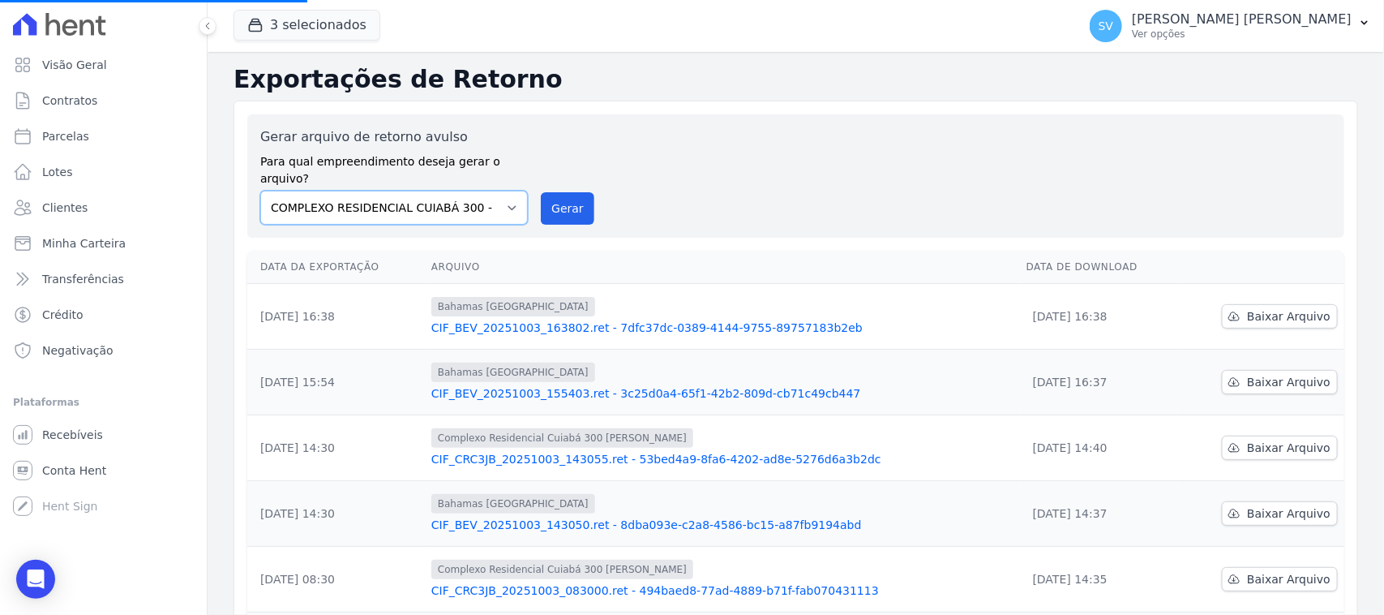
click at [483, 201] on select "[GEOGRAPHIC_DATA] COMPLEXO RESIDENCIAL [GEOGRAPHIC_DATA] 300 - [PERSON_NAME][GE…" at bounding box center [394, 208] width 268 height 34
select select "73a372cd-5640-41c8-aaea-11bd74619c10"
click at [260, 191] on select "[GEOGRAPHIC_DATA] COMPLEXO RESIDENCIAL [GEOGRAPHIC_DATA] 300 - [PERSON_NAME][GE…" at bounding box center [394, 208] width 268 height 34
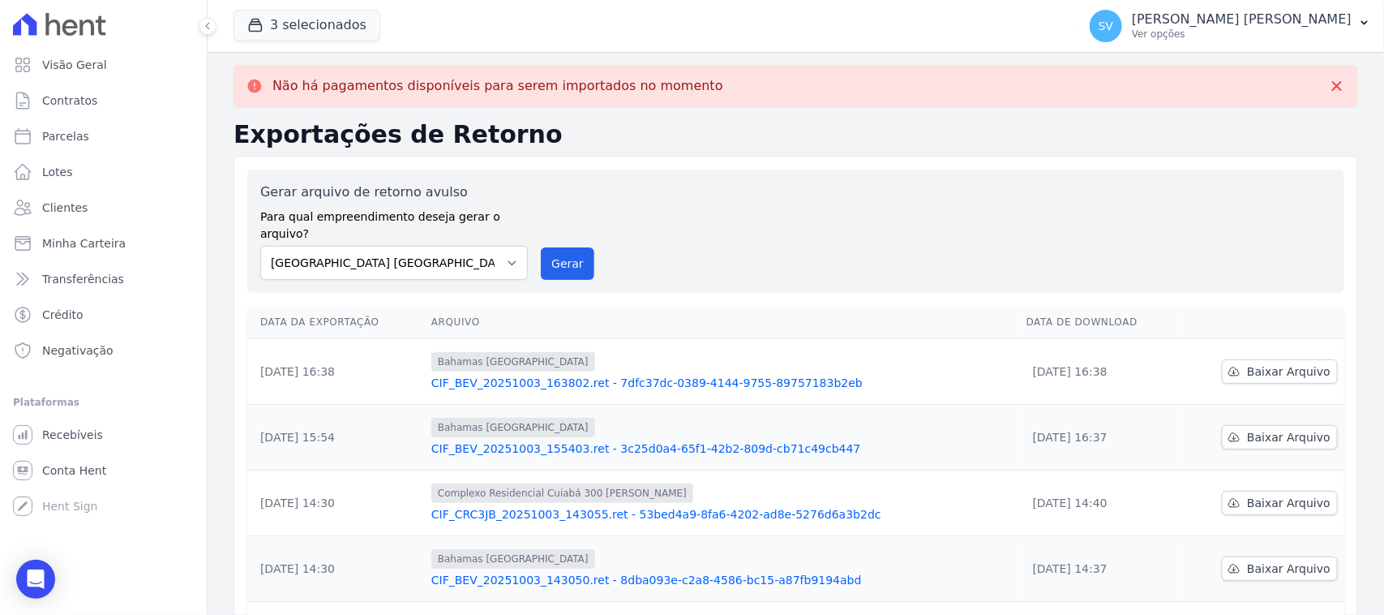
drag, startPoint x: 831, startPoint y: 208, endPoint x: 1011, endPoint y: 435, distance: 289.2
click at [827, 212] on div "Gerar arquivo de retorno avulso Para qual empreendimento deseja gerar o arquivo…" at bounding box center [795, 230] width 1071 height 97
